Goal: Task Accomplishment & Management: Manage account settings

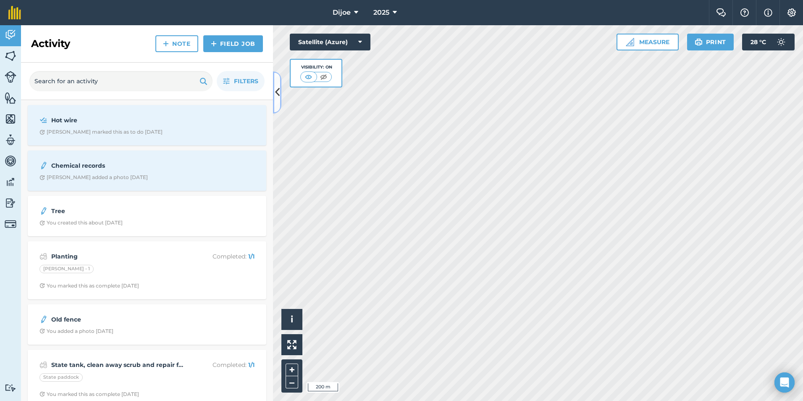
click at [280, 95] on button at bounding box center [277, 92] width 8 height 42
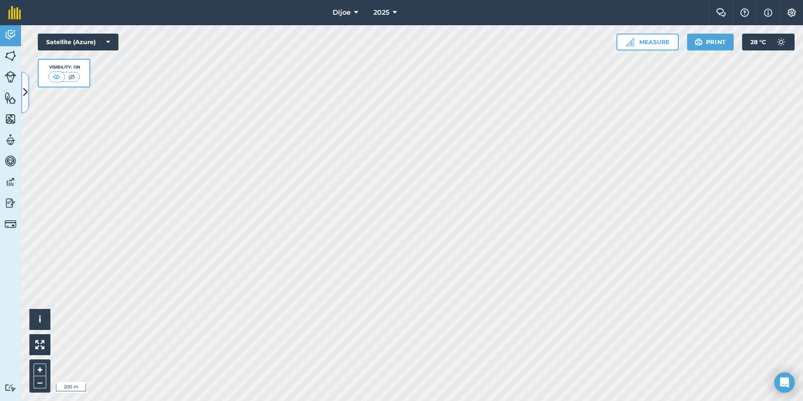
click at [27, 92] on icon at bounding box center [25, 92] width 5 height 15
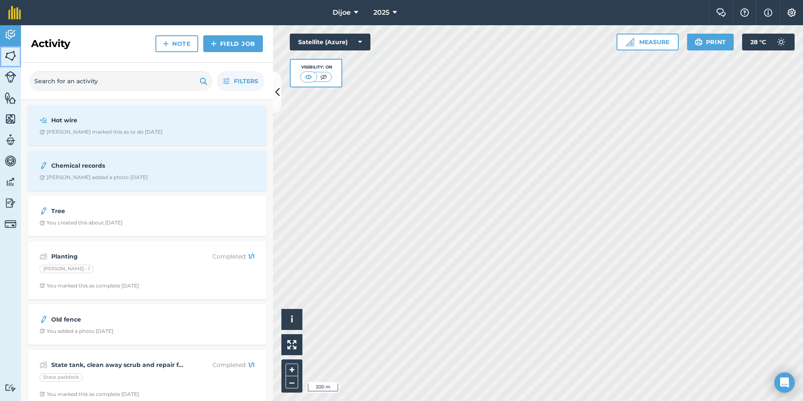
click at [15, 57] on img at bounding box center [11, 56] width 12 height 13
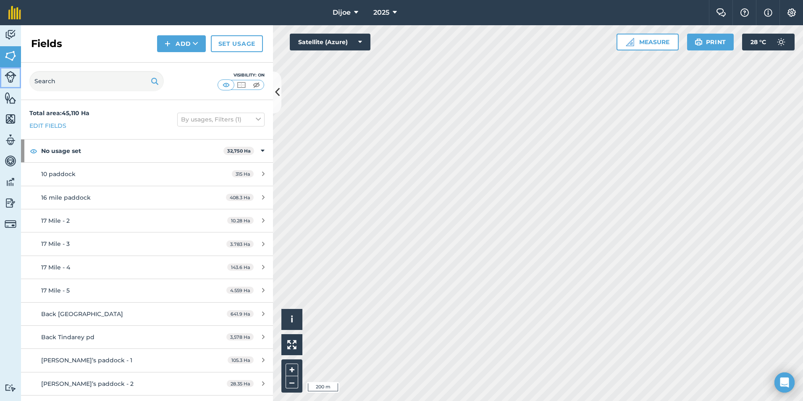
click at [13, 74] on img at bounding box center [11, 77] width 12 height 12
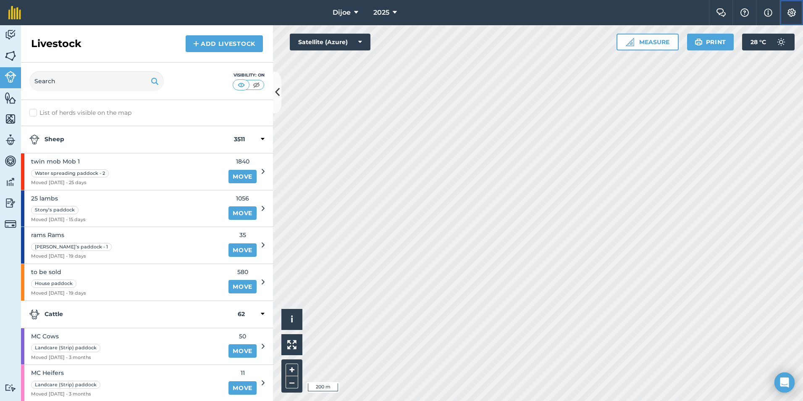
click at [796, 10] on img at bounding box center [792, 12] width 10 height 8
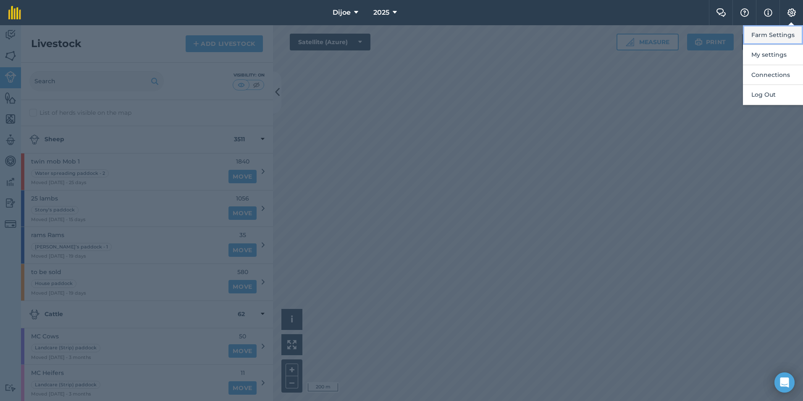
click at [784, 41] on button "Farm Settings" at bounding box center [773, 35] width 60 height 20
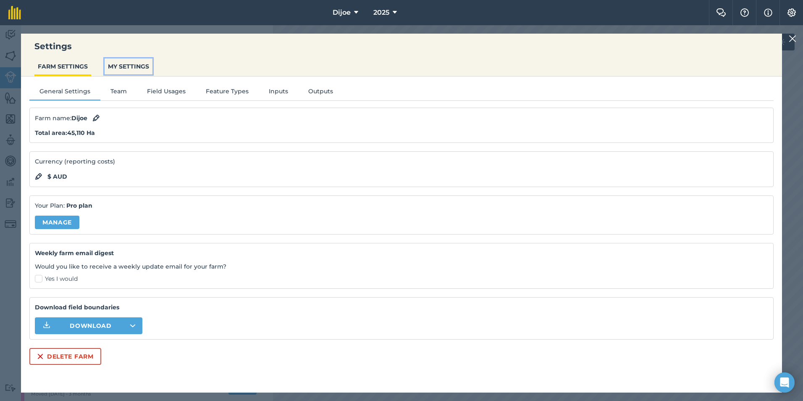
click at [124, 69] on button "MY SETTINGS" at bounding box center [129, 66] width 48 height 16
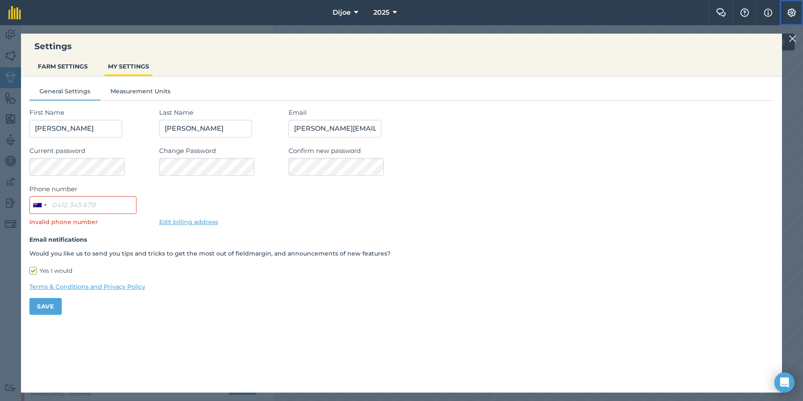
click at [794, 18] on button "Settings" at bounding box center [792, 12] width 24 height 25
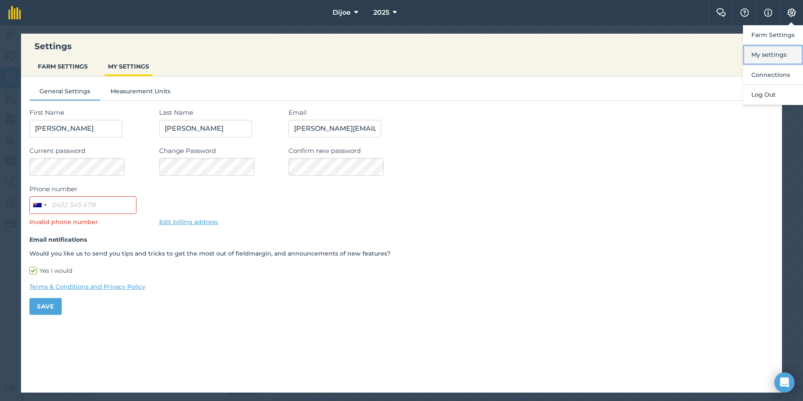
click at [782, 55] on button "My settings" at bounding box center [773, 55] width 60 height 20
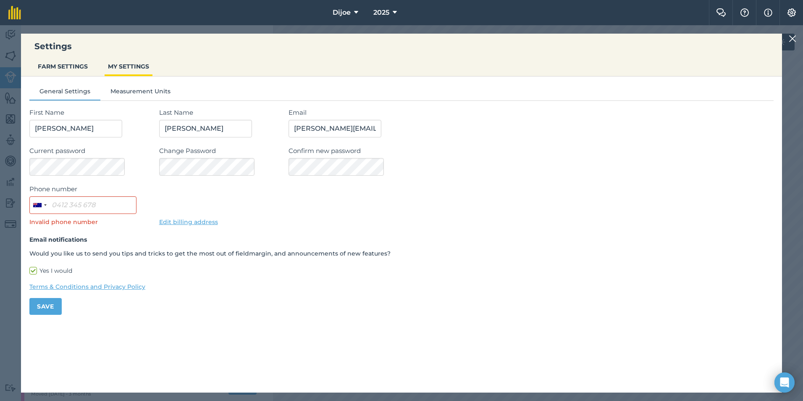
click at [792, 39] on img at bounding box center [793, 39] width 8 height 10
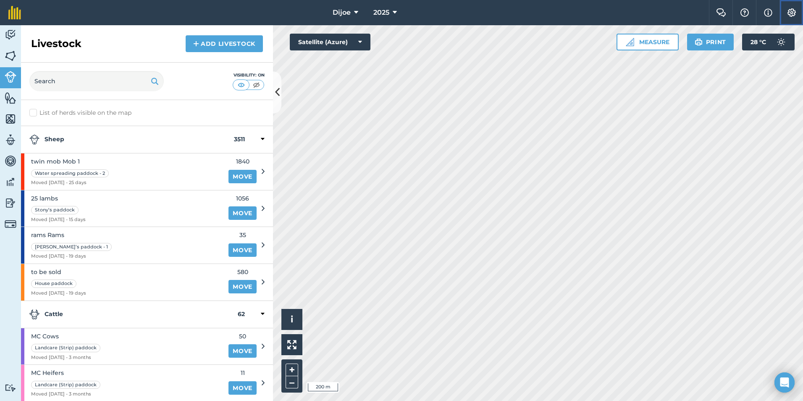
click at [793, 17] on button "Settings" at bounding box center [792, 12] width 24 height 25
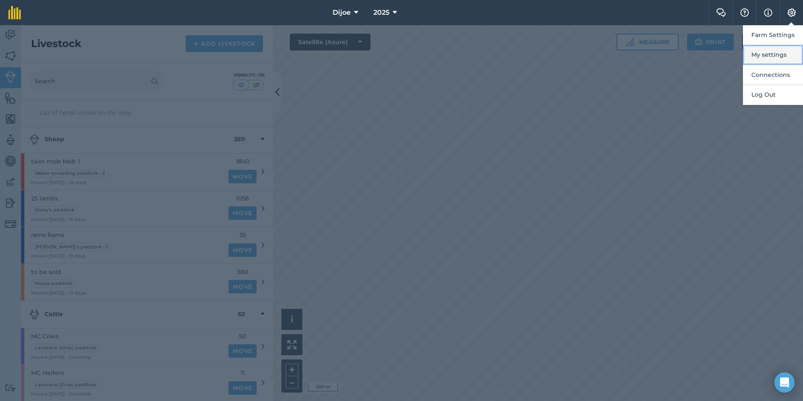
click at [790, 53] on button "My settings" at bounding box center [773, 55] width 60 height 20
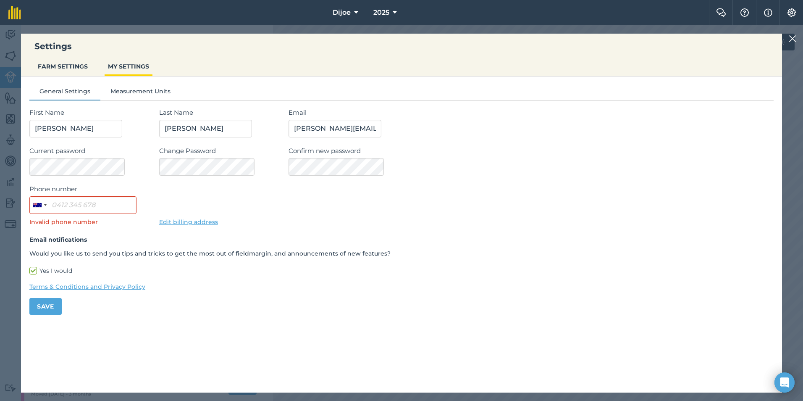
click at [790, 34] on img at bounding box center [793, 39] width 8 height 10
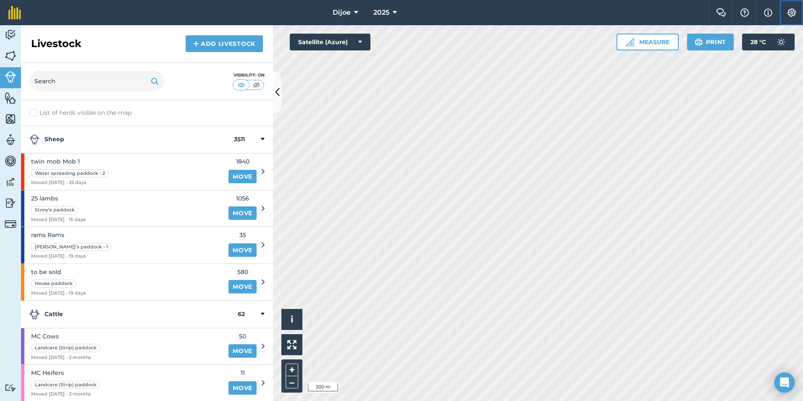
click at [793, 13] on img at bounding box center [792, 12] width 10 height 8
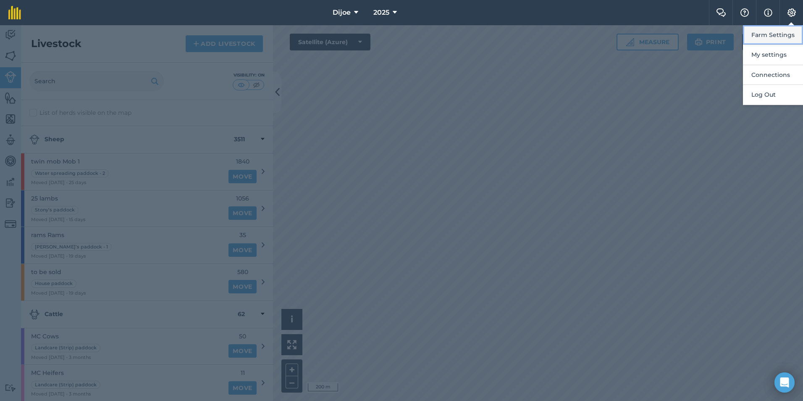
click at [789, 37] on button "Farm Settings" at bounding box center [773, 35] width 60 height 20
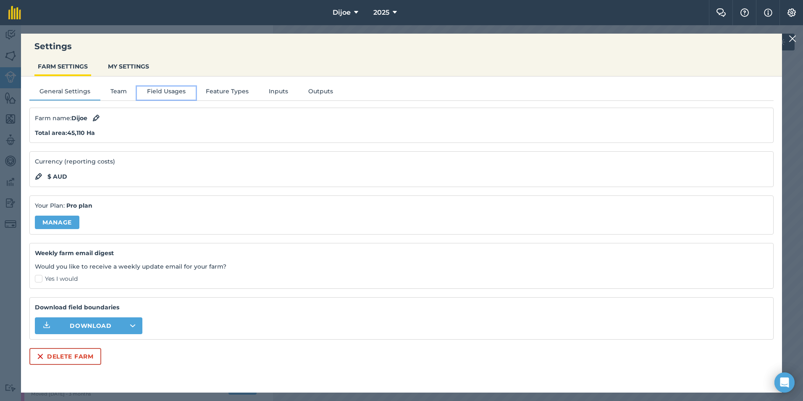
click at [137, 87] on button "Field Usages" at bounding box center [166, 93] width 59 height 13
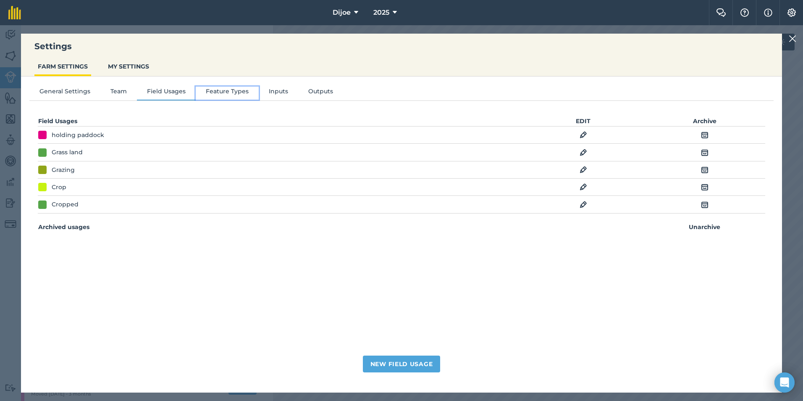
drag, startPoint x: 227, startPoint y: 88, endPoint x: 260, endPoint y: 88, distance: 32.8
click at [232, 88] on button "Feature Types" at bounding box center [227, 93] width 63 height 13
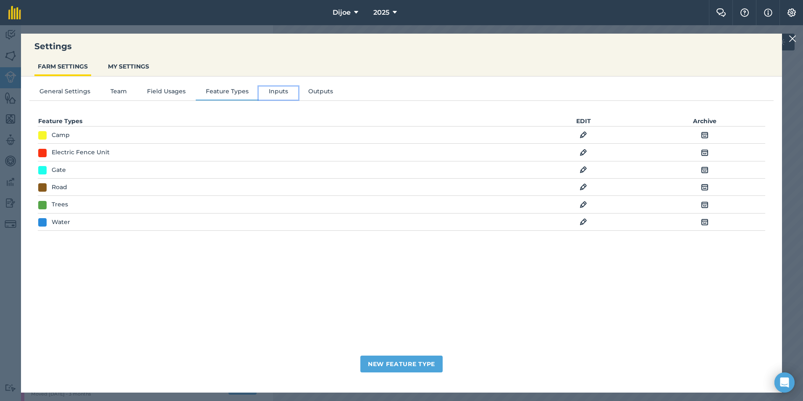
click at [260, 88] on button "Inputs" at bounding box center [278, 93] width 39 height 13
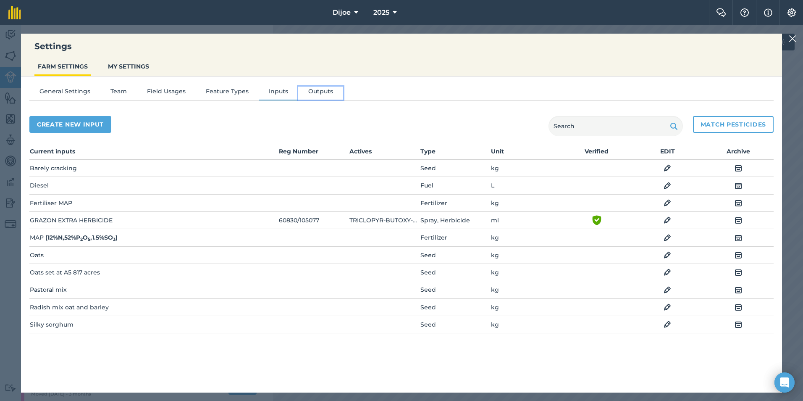
click at [326, 89] on button "Outputs" at bounding box center [320, 93] width 45 height 13
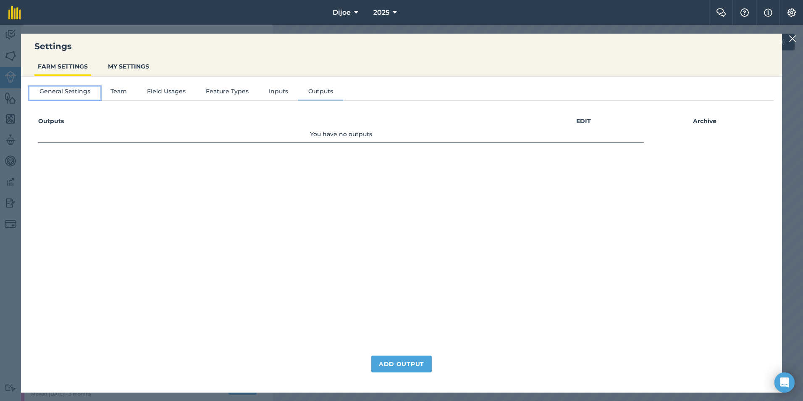
drag, startPoint x: 74, startPoint y: 95, endPoint x: 121, endPoint y: 73, distance: 52.1
click at [81, 94] on button "General Settings" at bounding box center [64, 93] width 71 height 13
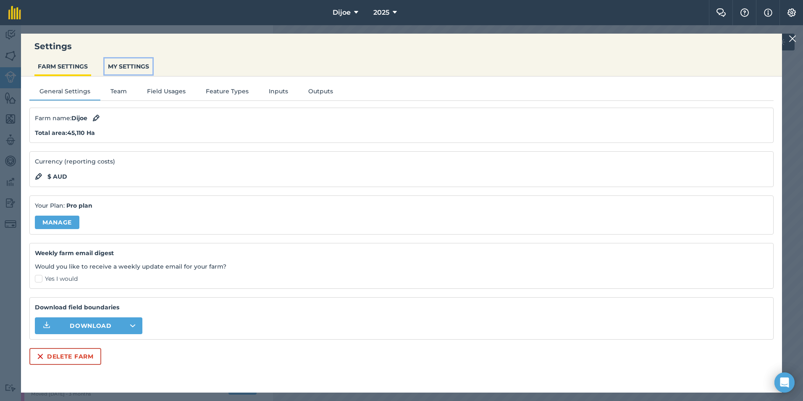
click at [126, 67] on button "MY SETTINGS" at bounding box center [129, 66] width 48 height 16
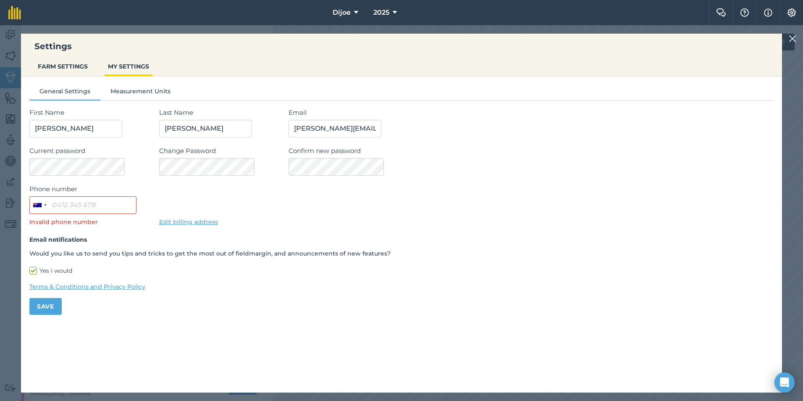
click at [794, 40] on img at bounding box center [793, 39] width 8 height 10
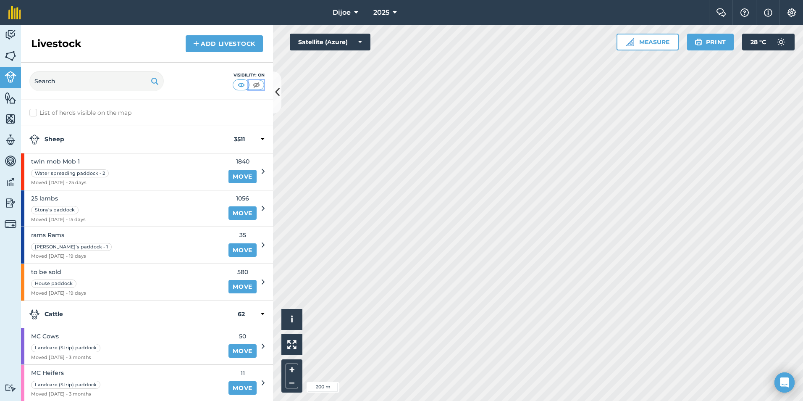
click at [260, 83] on img at bounding box center [256, 85] width 11 height 8
click at [245, 83] on img at bounding box center [241, 85] width 11 height 8
click at [280, 95] on button at bounding box center [277, 92] width 8 height 42
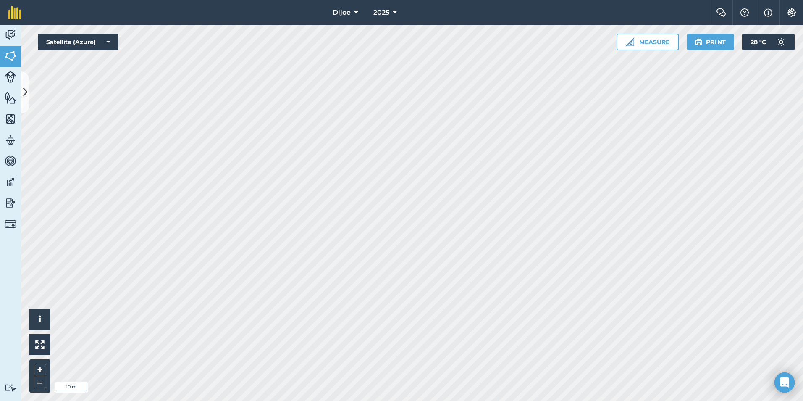
click at [212, 0] on html "Dijoe 2025 Farm Chat Help Info Settings Dijoe - 2025 Reproduced with the permis…" at bounding box center [401, 200] width 803 height 401
click at [25, 86] on icon at bounding box center [25, 92] width 5 height 15
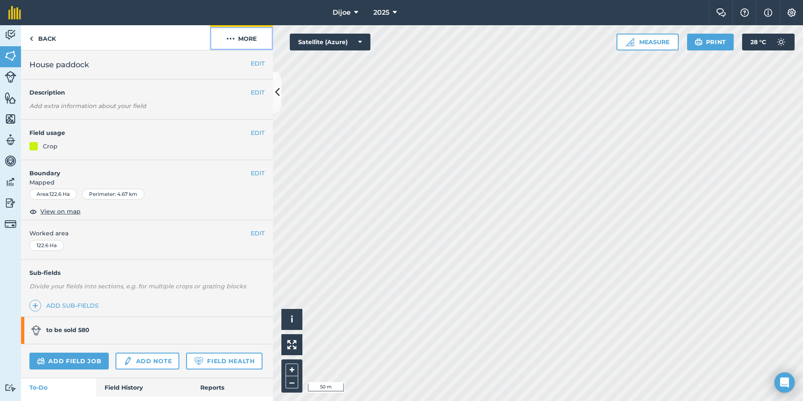
click at [236, 41] on button "More" at bounding box center [241, 37] width 63 height 25
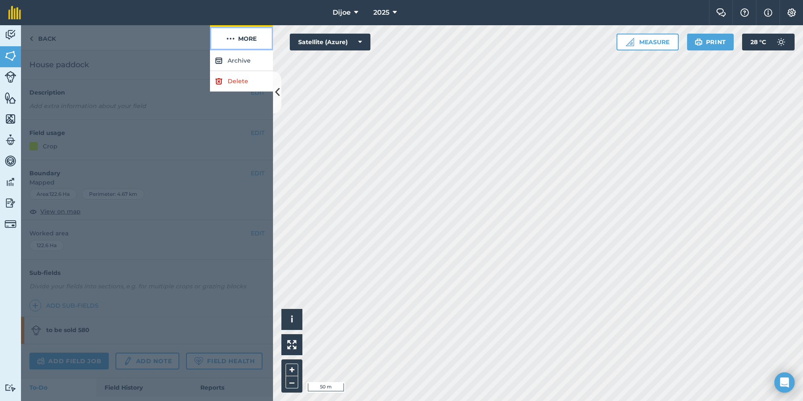
click at [253, 33] on button "More" at bounding box center [241, 37] width 63 height 25
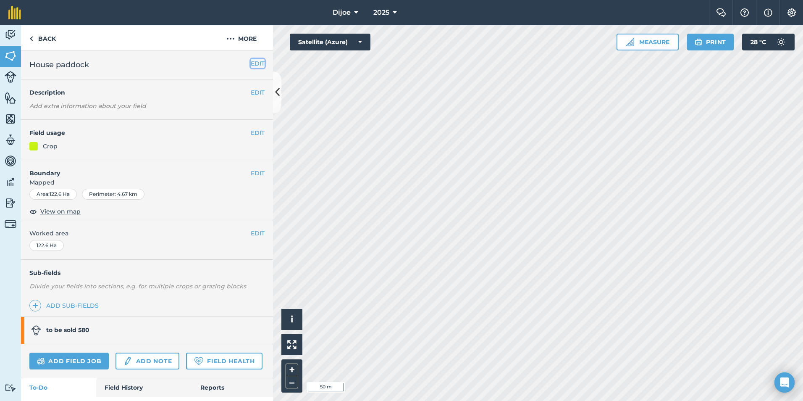
click at [251, 61] on button "EDIT" at bounding box center [258, 63] width 14 height 9
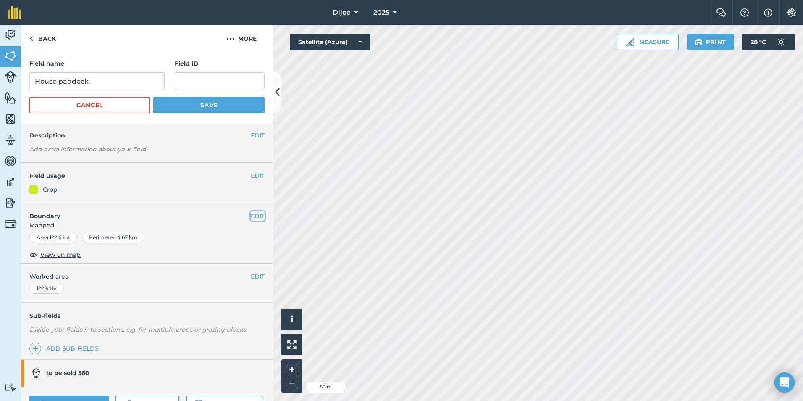
click at [252, 218] on button "EDIT" at bounding box center [258, 215] width 14 height 9
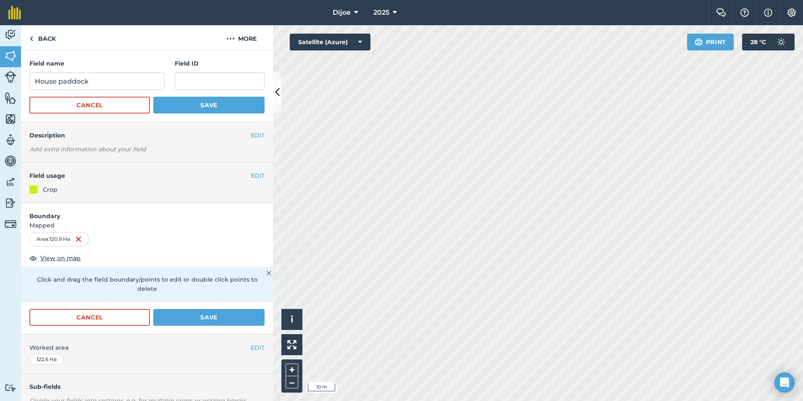
click at [543, 0] on html "Dijoe 2025 Farm Chat Help Info Settings Dijoe - 2025 Reproduced with the permis…" at bounding box center [401, 200] width 803 height 401
click at [562, 0] on html "Dijoe 2025 Farm Chat Help Info Settings Dijoe - 2025 Reproduced with the permis…" at bounding box center [401, 200] width 803 height 401
click at [561, 0] on html "Dijoe 2025 Farm Chat Help Info Settings Dijoe - 2025 Reproduced with the permis…" at bounding box center [401, 200] width 803 height 401
click at [624, 13] on div "Dijoe 2025 Farm Chat Help Info Settings Dijoe - 2025 Reproduced with the permis…" at bounding box center [401, 200] width 803 height 401
click at [331, 400] on html "Dijoe 2025 Farm Chat Help Info Settings Dijoe - 2025 Reproduced with the permis…" at bounding box center [401, 200] width 803 height 401
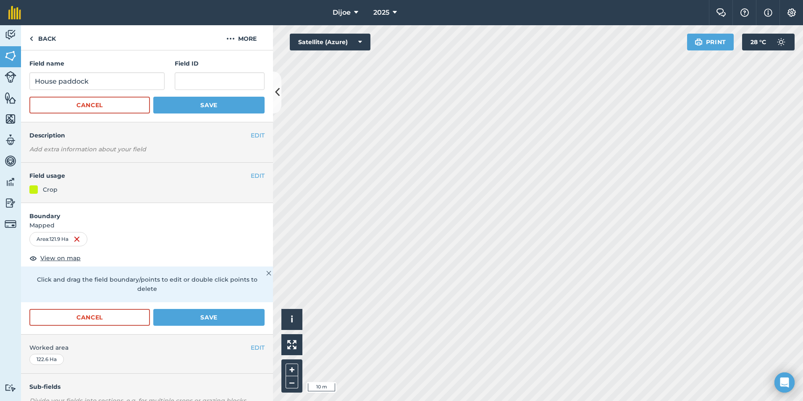
click at [347, 400] on html "Dijoe 2025 Farm Chat Help Info Settings Dijoe - 2025 Reproduced with the permis…" at bounding box center [401, 200] width 803 height 401
click at [342, 400] on html "Dijoe 2025 Farm Chat Help Info Settings Dijoe - 2025 Reproduced with the permis…" at bounding box center [401, 200] width 803 height 401
click at [662, 400] on html "Dijoe 2025 Farm Chat Help Info Settings Dijoe - 2025 Reproduced with the permis…" at bounding box center [401, 200] width 803 height 401
click at [206, 109] on button "Save" at bounding box center [208, 105] width 111 height 17
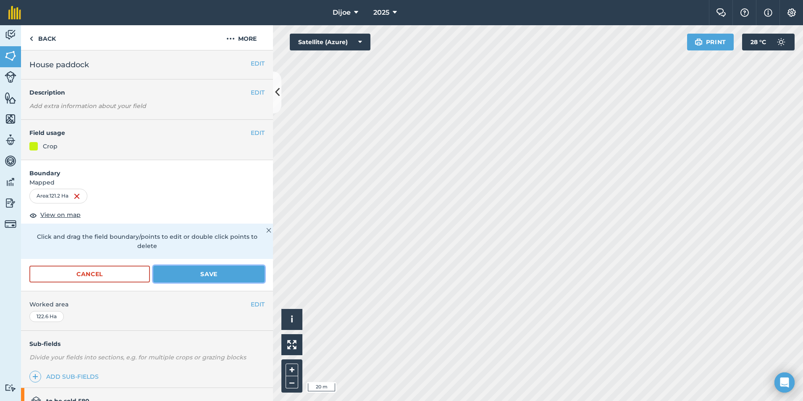
click at [207, 274] on button "Save" at bounding box center [208, 273] width 111 height 17
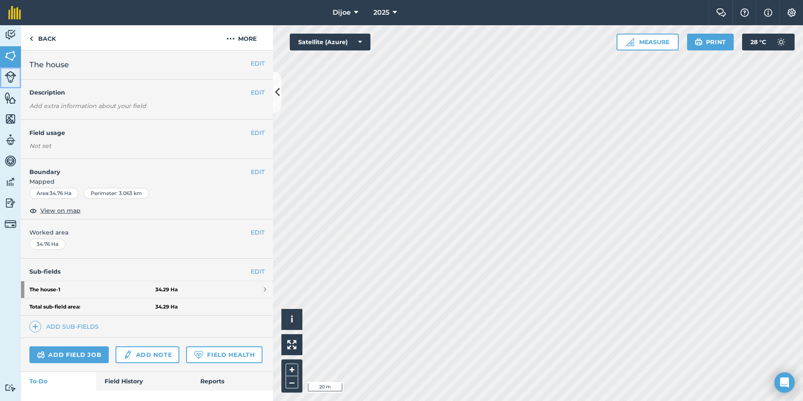
drag, startPoint x: 11, startPoint y: 77, endPoint x: 13, endPoint y: 84, distance: 6.9
click at [11, 77] on img at bounding box center [11, 77] width 12 height 12
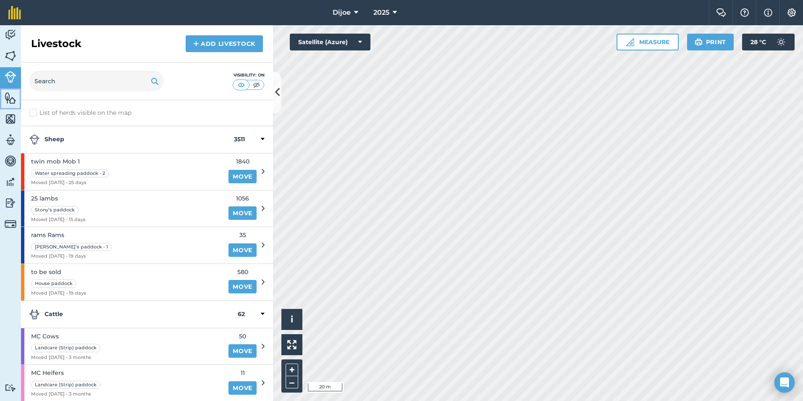
click at [16, 104] on link "Features" at bounding box center [10, 98] width 21 height 21
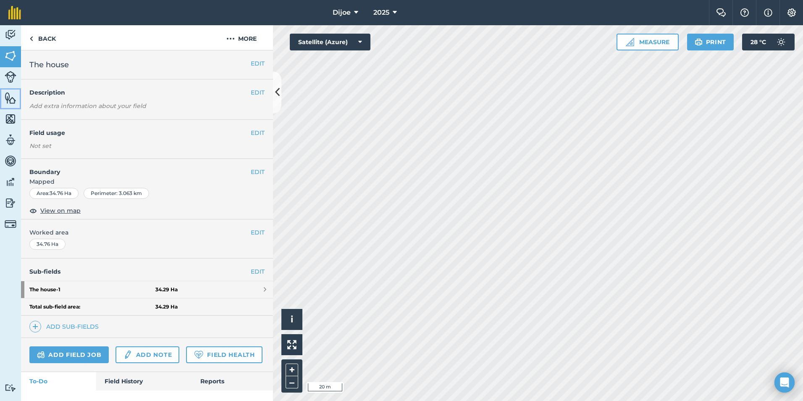
click at [8, 100] on img at bounding box center [11, 98] width 12 height 13
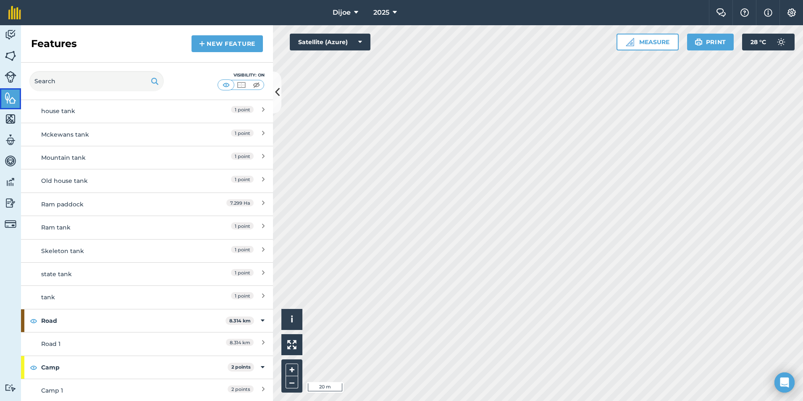
scroll to position [283, 0]
click at [260, 319] on div "Road 8.314 km" at bounding box center [147, 319] width 252 height 23
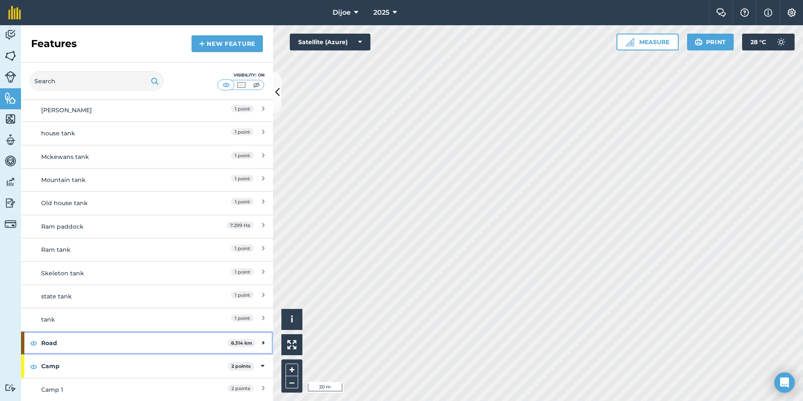
click at [263, 342] on icon at bounding box center [264, 342] width 2 height 9
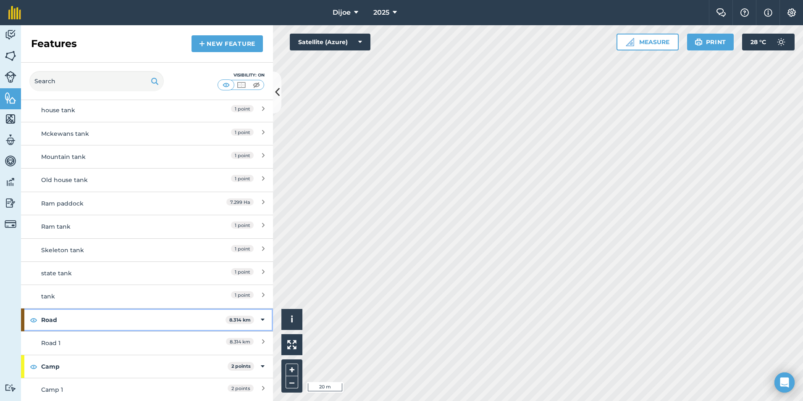
click at [168, 322] on strong "Road" at bounding box center [133, 319] width 184 height 23
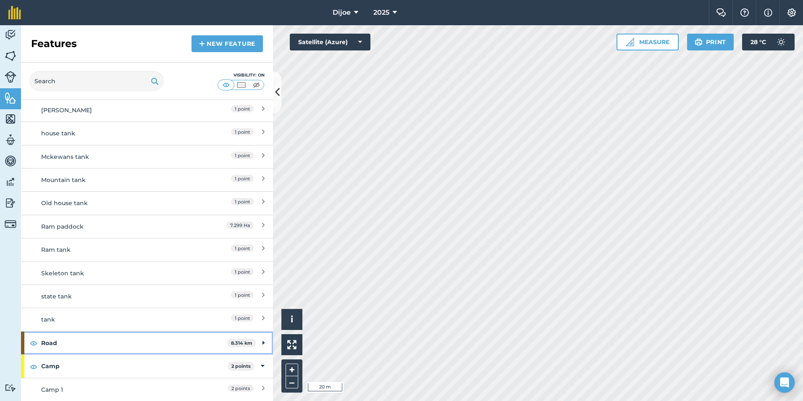
click at [169, 339] on strong "Road" at bounding box center [134, 342] width 186 height 23
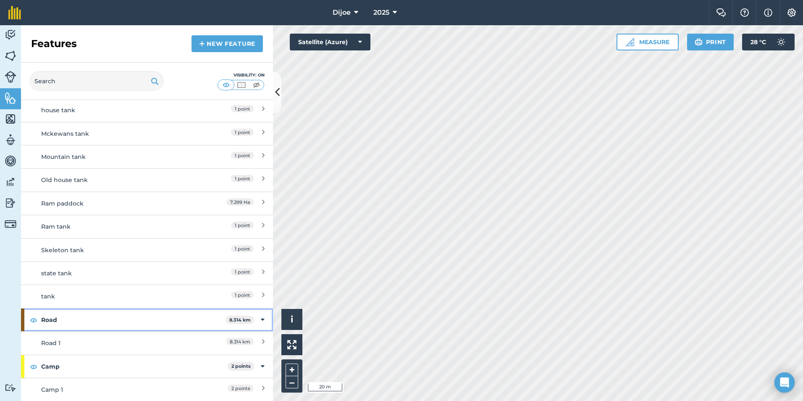
click at [53, 321] on strong "Road" at bounding box center [133, 319] width 184 height 23
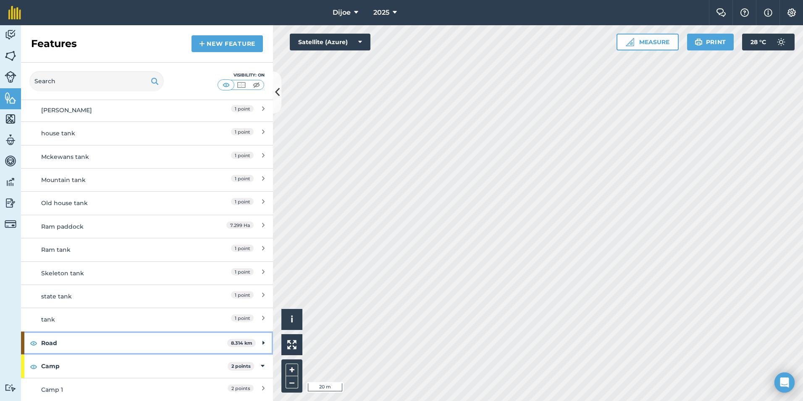
scroll to position [260, 0]
click at [259, 343] on div "Road 8.314 km" at bounding box center [147, 342] width 252 height 23
click at [254, 340] on div "8.314 km" at bounding box center [227, 342] width 74 height 9
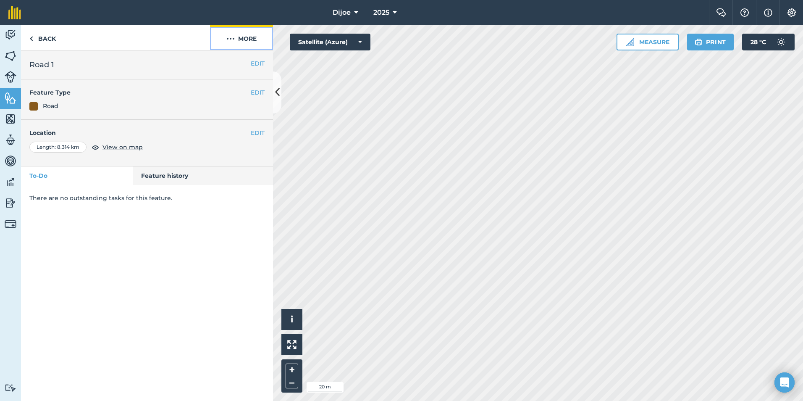
click at [244, 41] on button "More" at bounding box center [241, 37] width 63 height 25
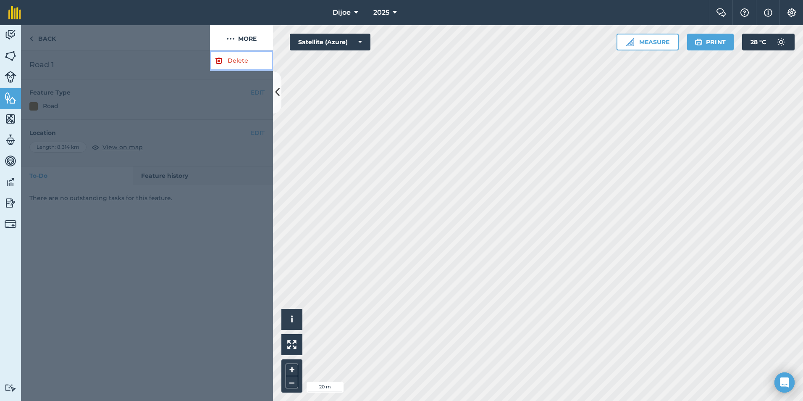
click at [239, 65] on link "Delete" at bounding box center [241, 60] width 63 height 21
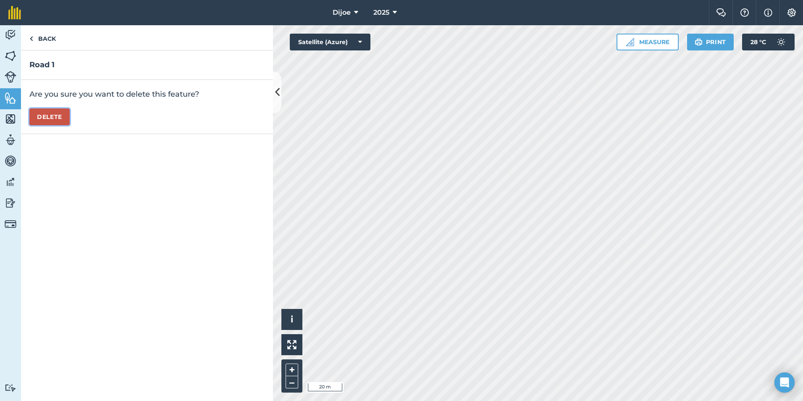
click at [59, 115] on button "Delete" at bounding box center [49, 116] width 40 height 17
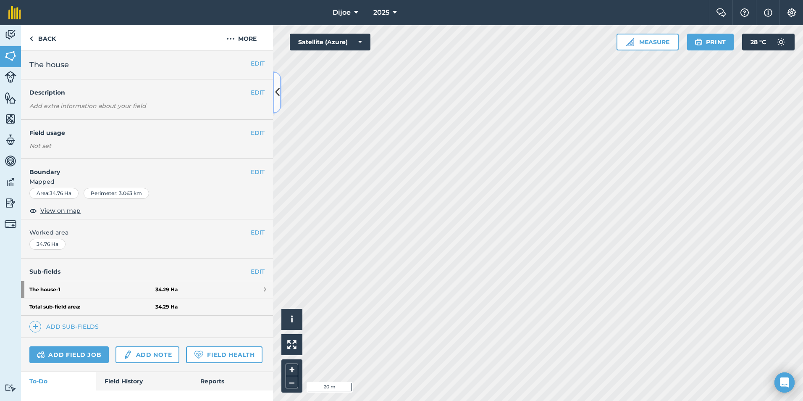
click at [278, 84] on button at bounding box center [277, 92] width 8 height 42
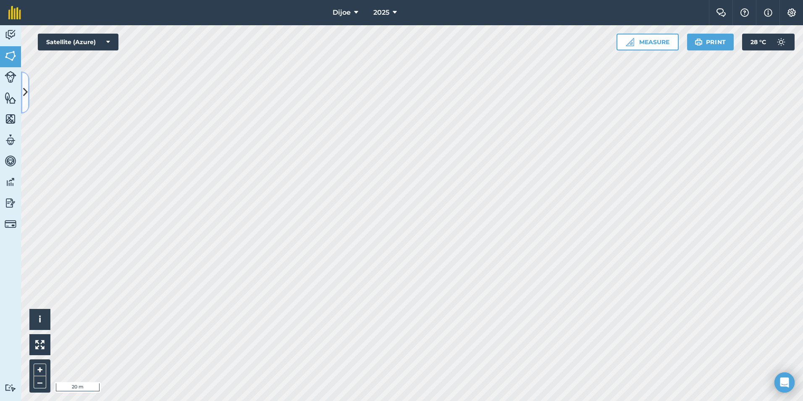
click at [24, 78] on button at bounding box center [25, 92] width 8 height 42
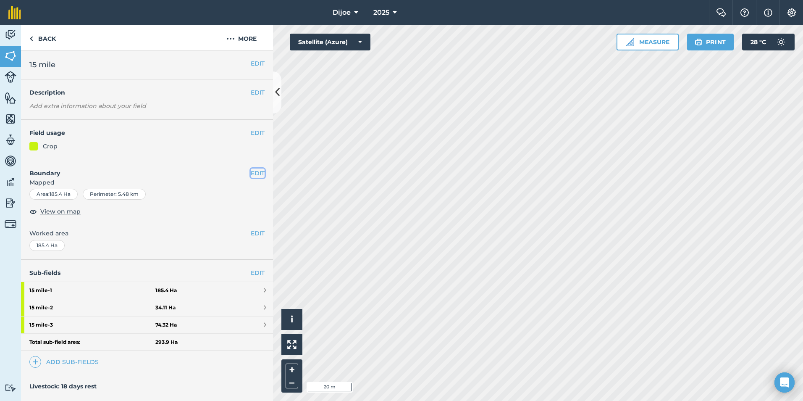
click at [257, 173] on button "EDIT" at bounding box center [258, 172] width 14 height 9
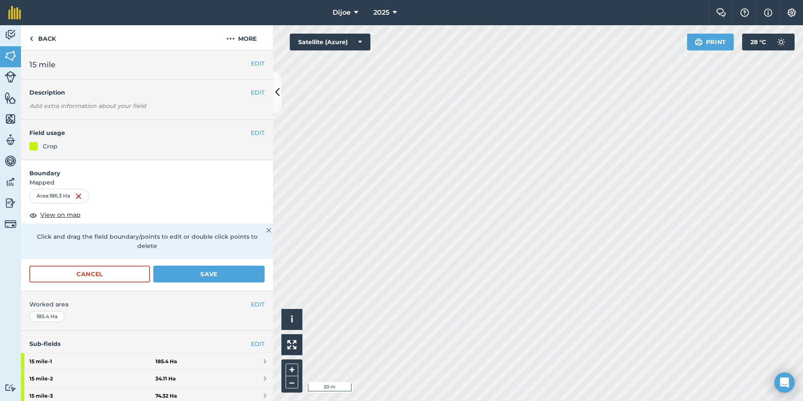
click at [537, 400] on html "Dijoe 2025 Farm Chat Help Info Settings Dijoe - 2025 Reproduced with the permis…" at bounding box center [401, 200] width 803 height 401
click at [524, 400] on html "Dijoe 2025 Farm Chat Help Info Settings Dijoe - 2025 Reproduced with the permis…" at bounding box center [401, 200] width 803 height 401
click at [504, 400] on html "Dijoe 2025 Farm Chat Help Info Settings Dijoe - 2025 Reproduced with the permis…" at bounding box center [401, 200] width 803 height 401
click at [486, 400] on html "Dijoe 2025 Farm Chat Help Info Settings Dijoe - 2025 Reproduced with the permis…" at bounding box center [401, 200] width 803 height 401
click at [446, 0] on html "Dijoe 2025 Farm Chat Help Info Settings Dijoe - 2025 Reproduced with the permis…" at bounding box center [401, 200] width 803 height 401
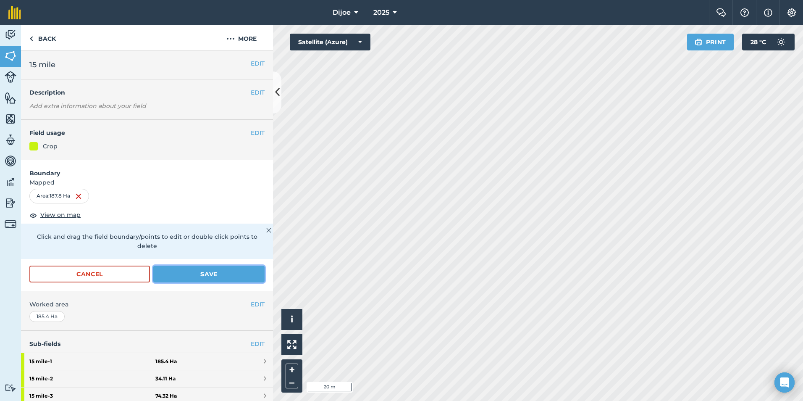
click at [195, 276] on button "Save" at bounding box center [208, 273] width 111 height 17
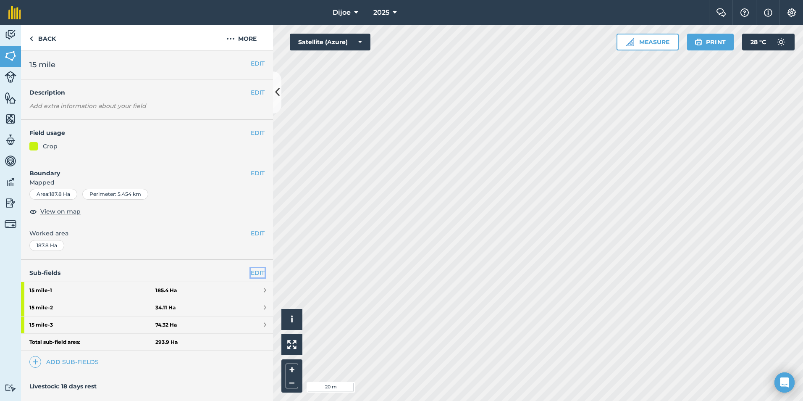
click at [251, 272] on link "EDIT" at bounding box center [258, 272] width 14 height 9
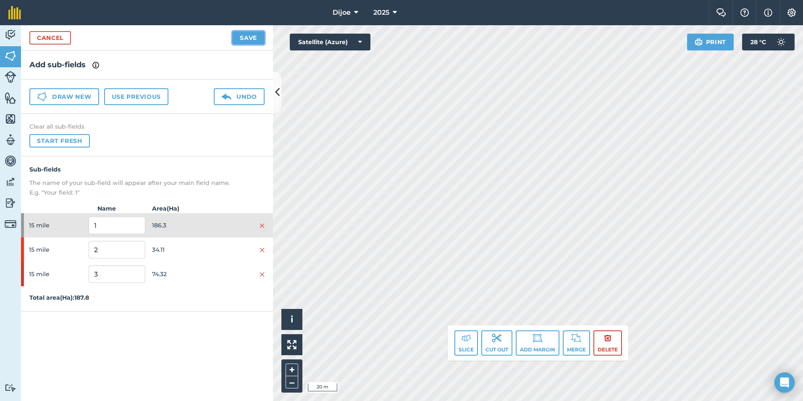
click at [262, 41] on button "Save" at bounding box center [248, 37] width 32 height 13
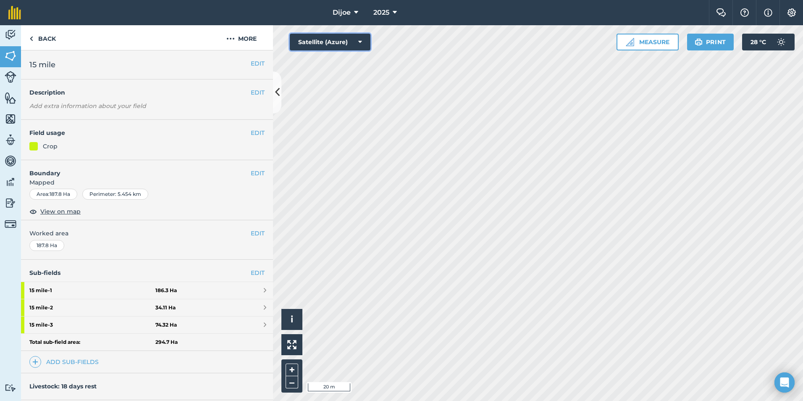
click at [351, 36] on button "Satellite (Azure)" at bounding box center [330, 42] width 81 height 17
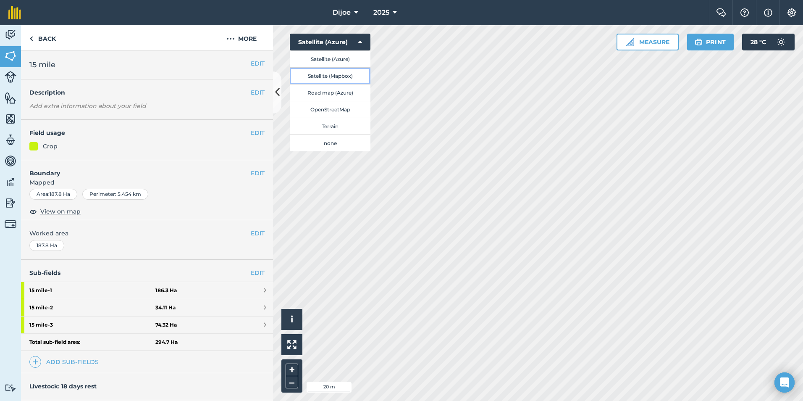
click at [351, 76] on button "Satellite (Mapbox)" at bounding box center [330, 75] width 81 height 17
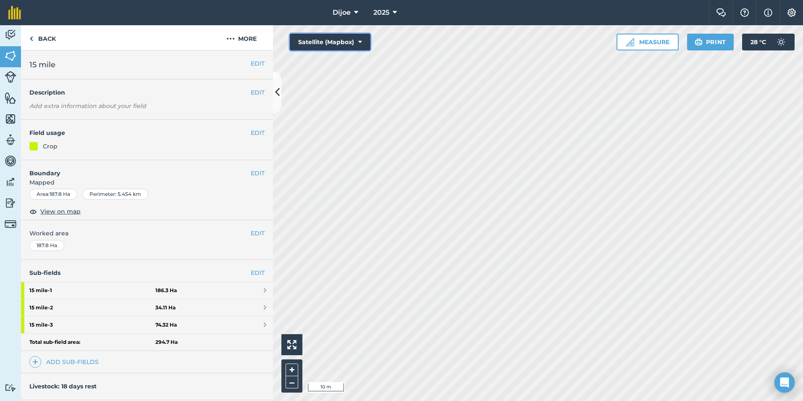
click at [357, 38] on button "Satellite (Mapbox)" at bounding box center [330, 42] width 81 height 17
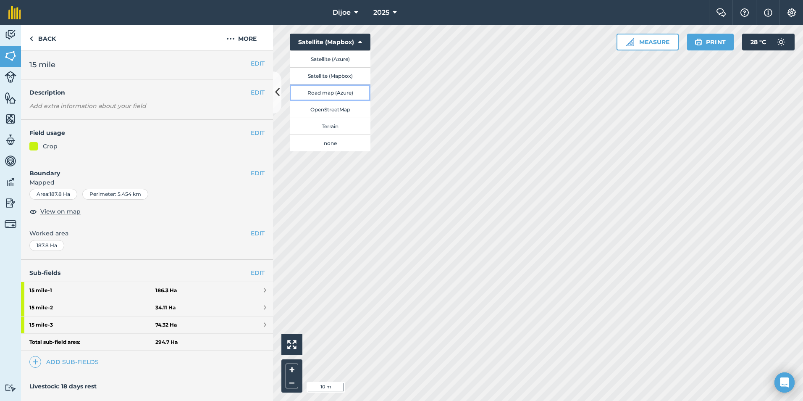
click at [350, 97] on button "Road map (Azure)" at bounding box center [330, 92] width 81 height 17
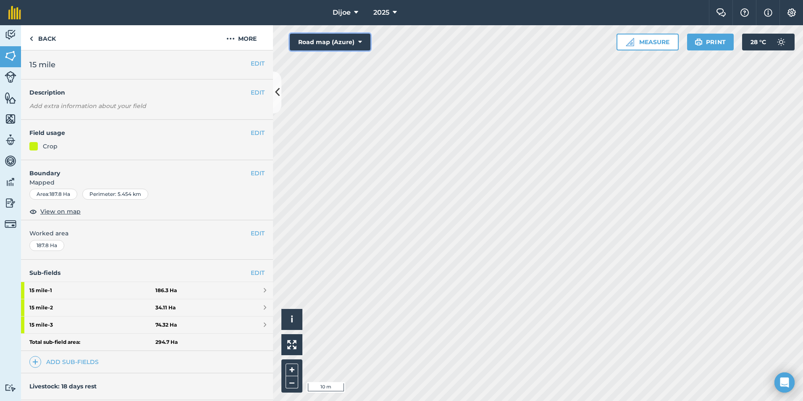
click at [364, 41] on button "Road map (Azure)" at bounding box center [330, 42] width 81 height 17
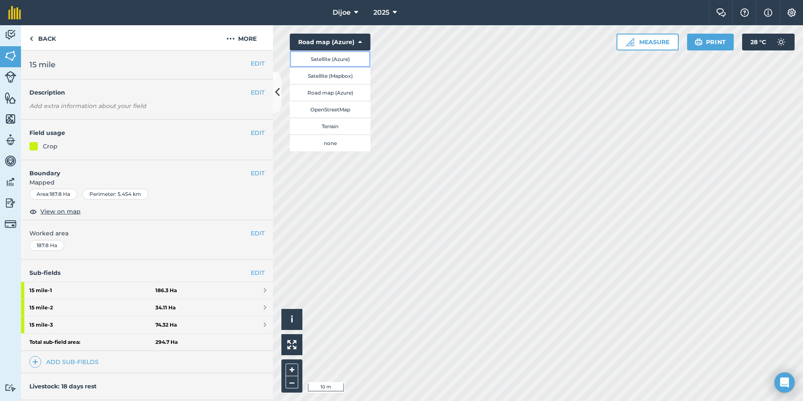
click at [352, 61] on button "Satellite (Azure)" at bounding box center [330, 58] width 81 height 17
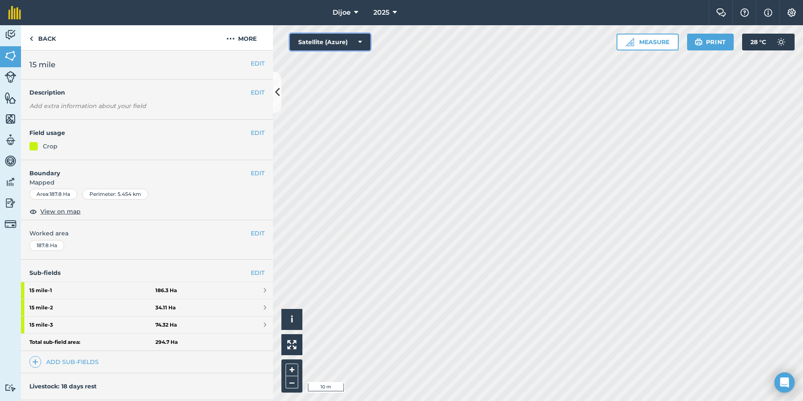
click at [366, 47] on button "Satellite (Azure)" at bounding box center [330, 42] width 81 height 17
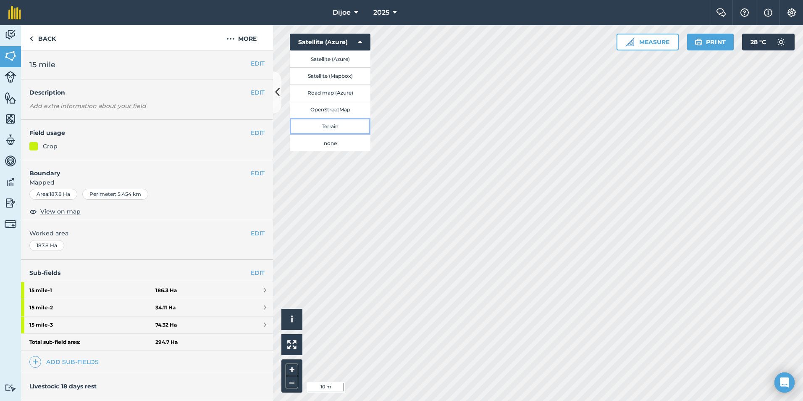
drag, startPoint x: 352, startPoint y: 122, endPoint x: 358, endPoint y: 123, distance: 5.9
click at [358, 123] on button "Terrain" at bounding box center [330, 126] width 81 height 17
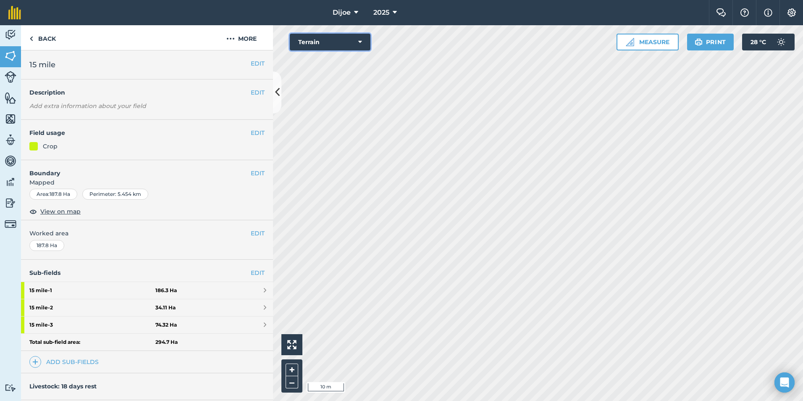
click at [357, 45] on button "Terrain" at bounding box center [330, 42] width 81 height 17
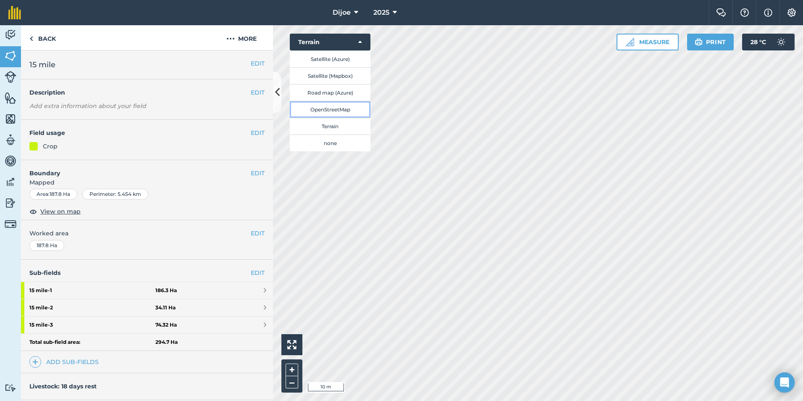
click at [350, 108] on button "OpenStreetMap" at bounding box center [330, 109] width 81 height 17
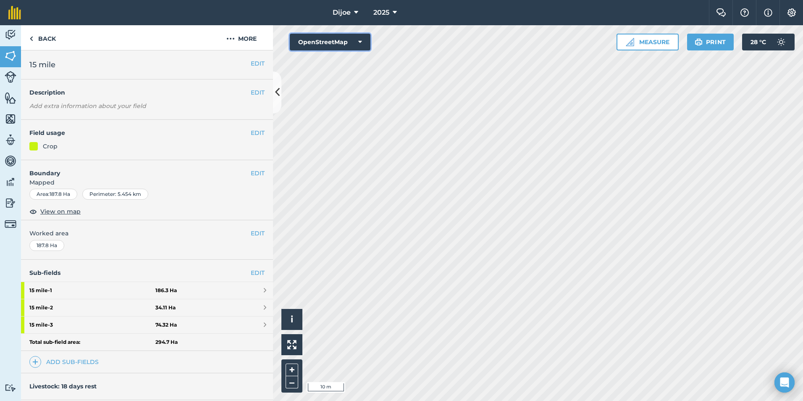
click at [364, 37] on button "OpenStreetMap" at bounding box center [330, 42] width 81 height 17
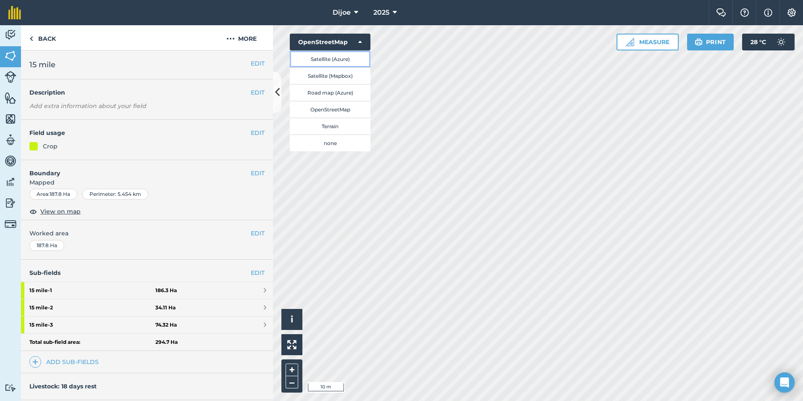
click at [344, 64] on button "Satellite (Azure)" at bounding box center [330, 58] width 81 height 17
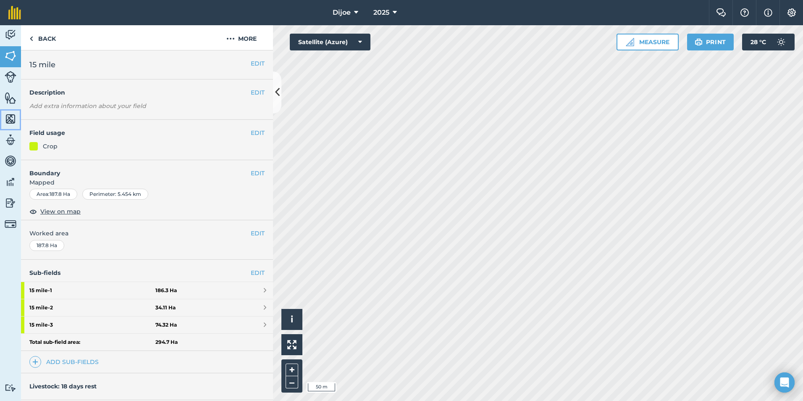
click at [7, 115] on img at bounding box center [11, 119] width 12 height 13
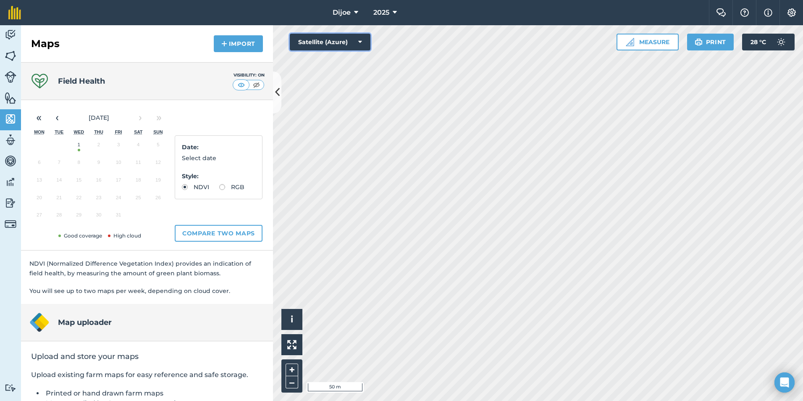
click at [355, 35] on button "Satellite (Azure)" at bounding box center [330, 42] width 81 height 17
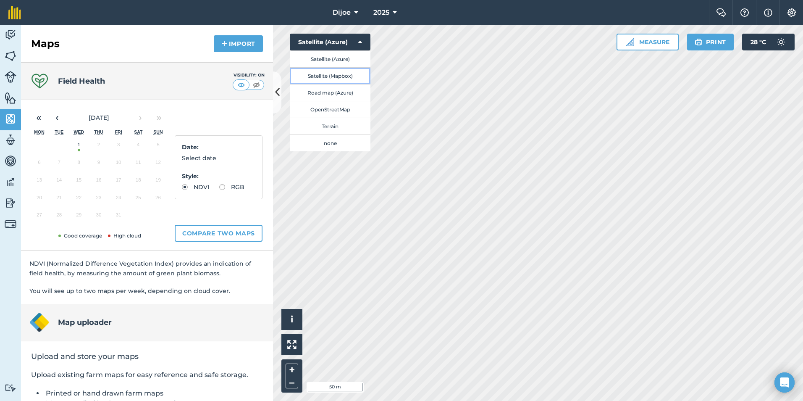
click at [338, 75] on button "Satellite (Mapbox)" at bounding box center [330, 75] width 81 height 17
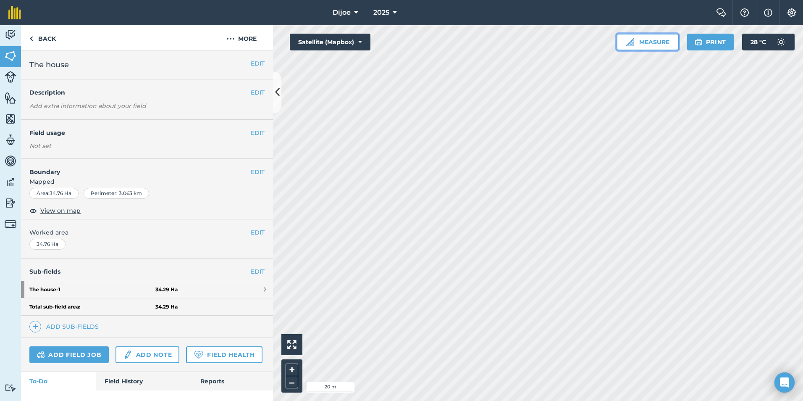
click at [632, 42] on img at bounding box center [630, 42] width 8 height 8
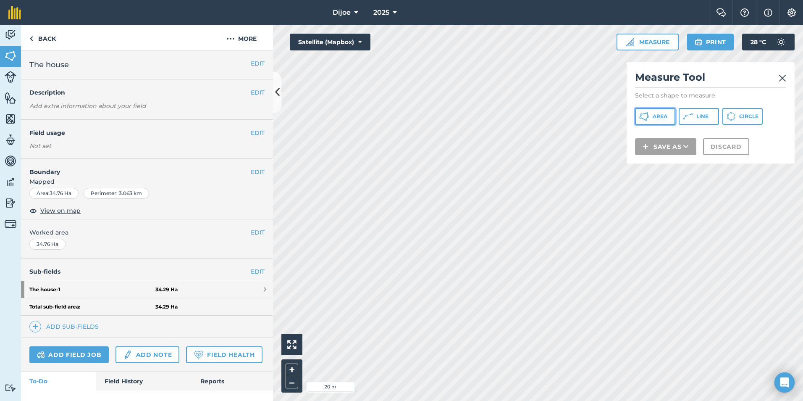
click at [669, 110] on button "Area" at bounding box center [655, 116] width 40 height 17
click at [11, 121] on img at bounding box center [11, 119] width 12 height 13
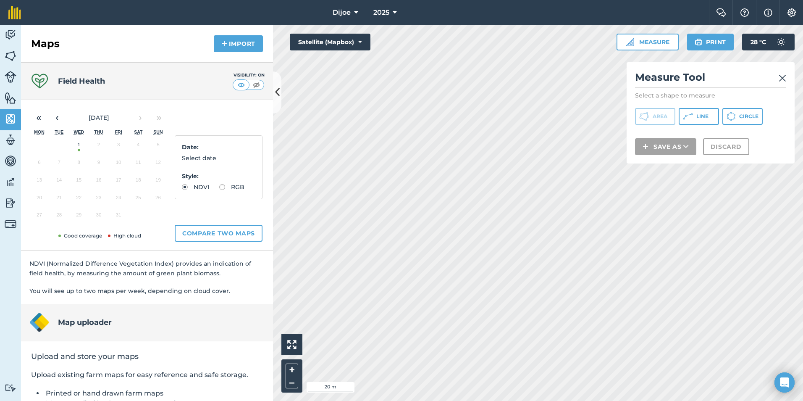
click at [76, 148] on button "1" at bounding box center [79, 147] width 20 height 18
click at [255, 88] on img at bounding box center [256, 85] width 11 height 8
click at [237, 85] on img at bounding box center [241, 85] width 11 height 8
click at [219, 190] on label "RGB" at bounding box center [231, 187] width 25 height 6
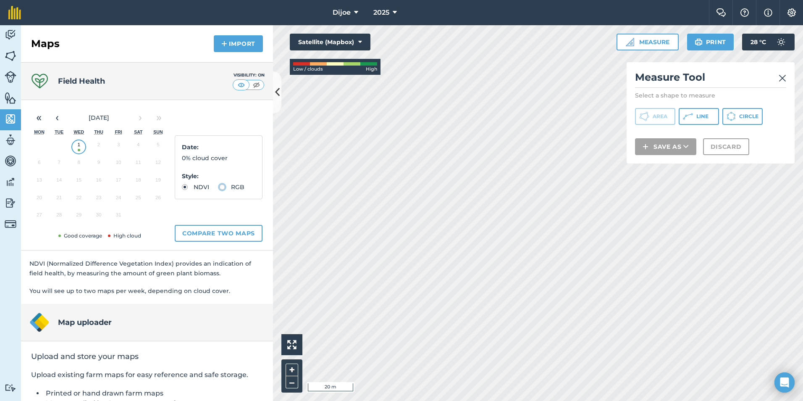
radio input "true"
click at [190, 186] on label "NDVI" at bounding box center [195, 187] width 27 height 6
radio input "true"
click at [279, 92] on icon at bounding box center [277, 92] width 5 height 15
